Goal: Task Accomplishment & Management: Complete application form

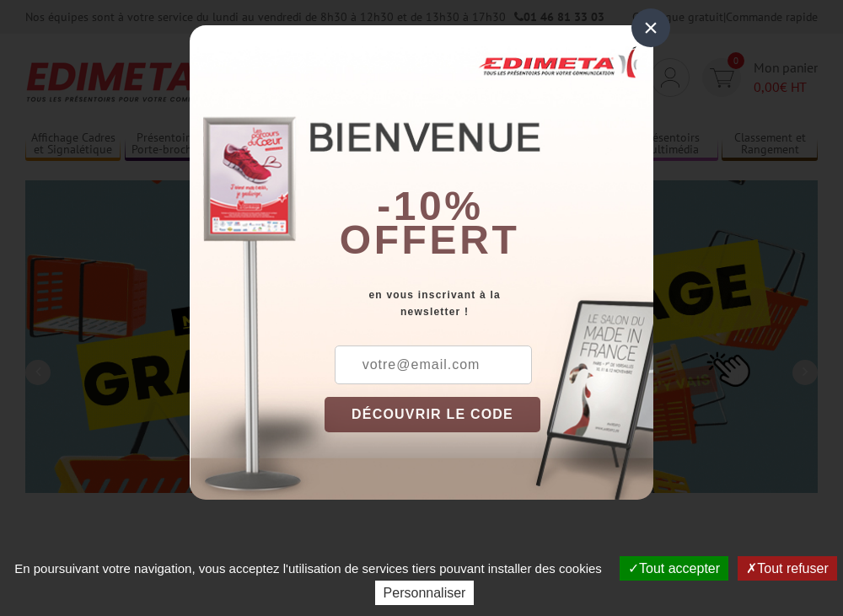
click at [342, 8] on div "× -10% offert en vous inscrivant à la newsletter ! DÉCOUVRIR LE CODE Copier le …" at bounding box center [421, 262] width 843 height 525
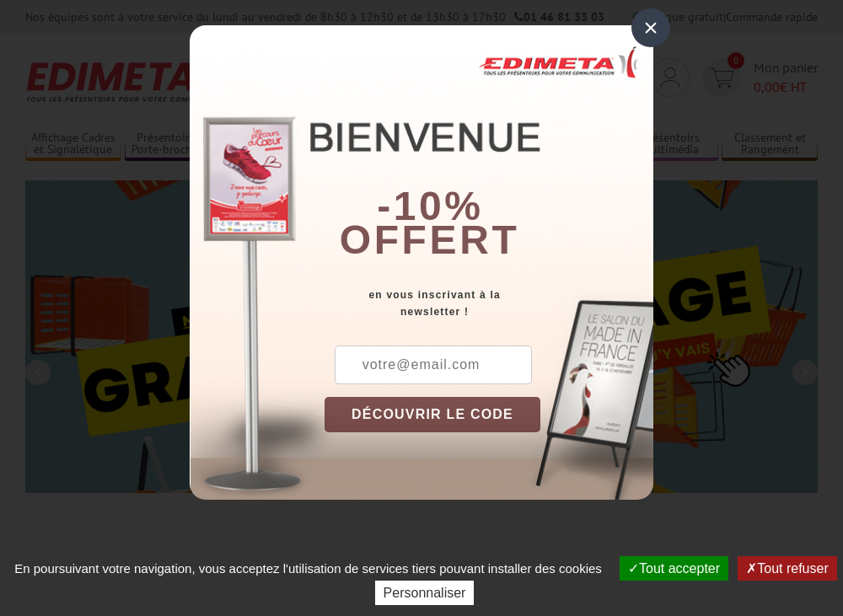
click at [642, 26] on div "×" at bounding box center [650, 27] width 39 height 39
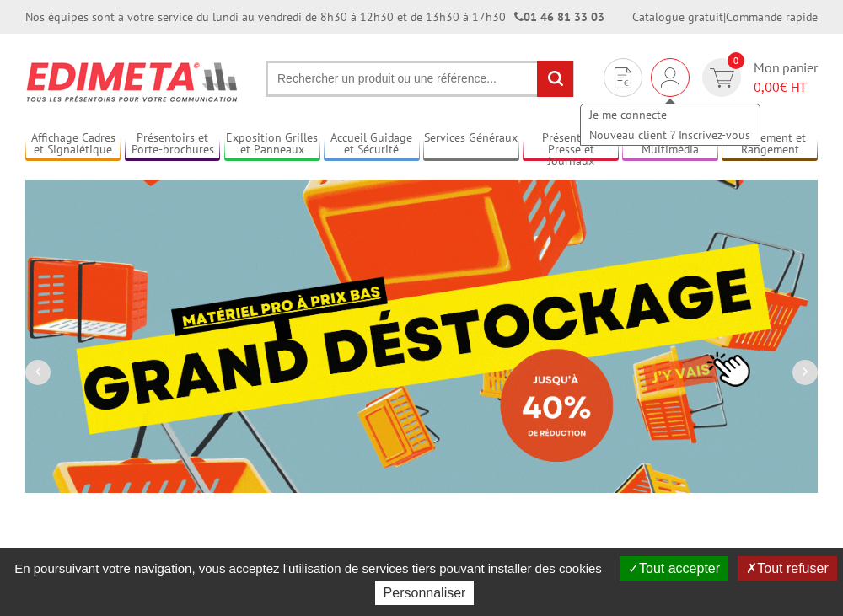
click at [668, 83] on img at bounding box center [670, 77] width 19 height 20
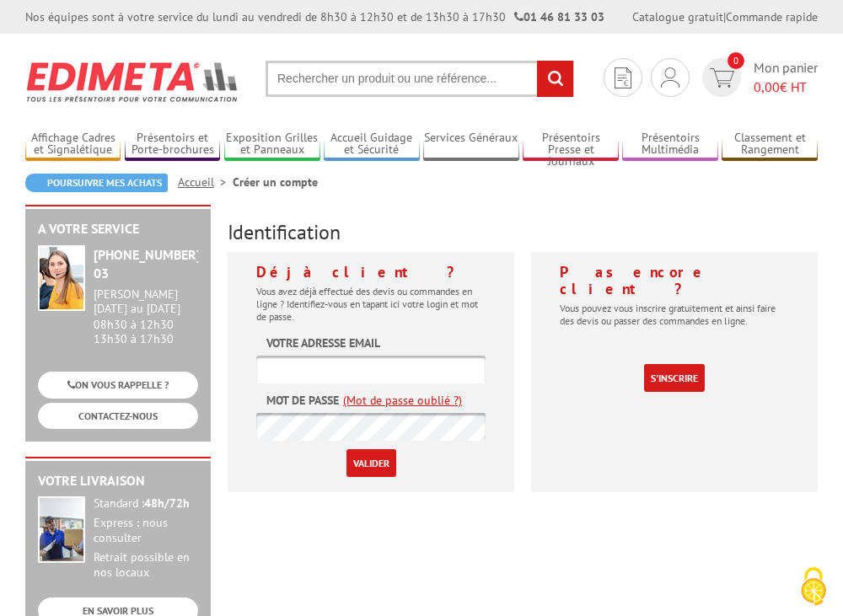
click at [354, 368] on input "text" at bounding box center [370, 370] width 229 height 28
click at [398, 343] on form "Votre adresse email Mot de passe (Mot de passe oublié ?) Valider" at bounding box center [370, 406] width 229 height 142
click at [381, 361] on input "text" at bounding box center [370, 370] width 229 height 28
click at [381, 361] on input "seguin@fiap.Fr" at bounding box center [370, 370] width 229 height 28
type input "[EMAIL_ADDRESS][DOMAIN_NAME]"
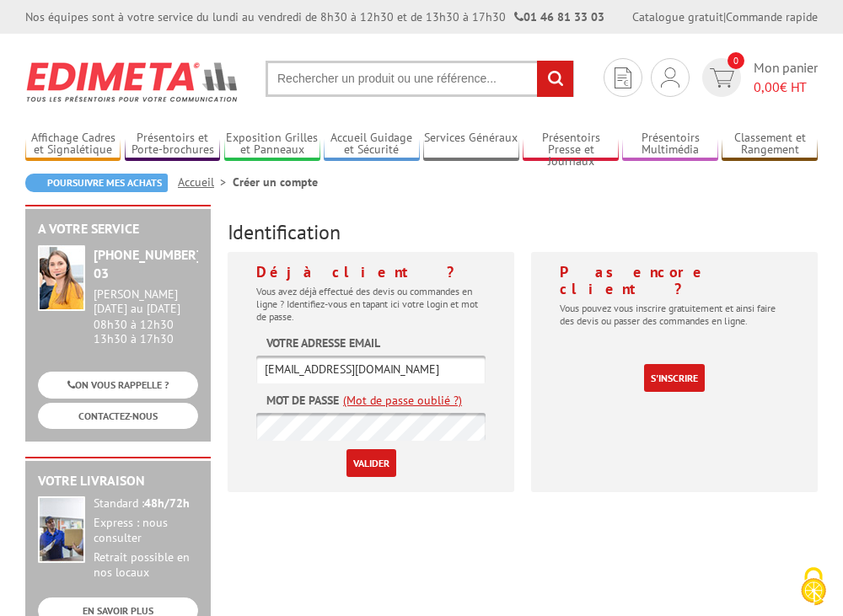
click at [346, 449] on input "Valider" at bounding box center [371, 463] width 50 height 28
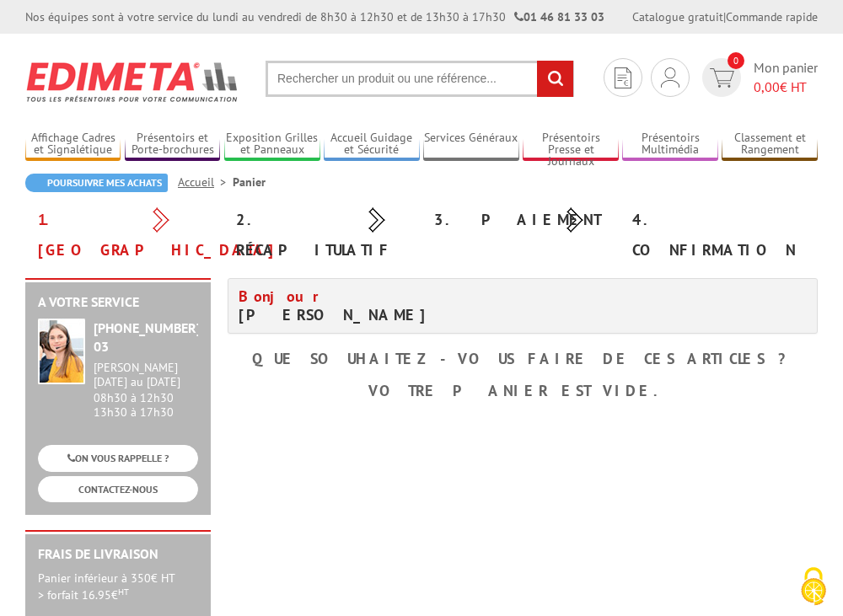
click at [425, 30] on div "Nos équipes sont à votre service du [DATE] au [DATE] de 8h30 à 12h30 et de 13h3…" at bounding box center [421, 17] width 843 height 34
